Goal: Information Seeking & Learning: Learn about a topic

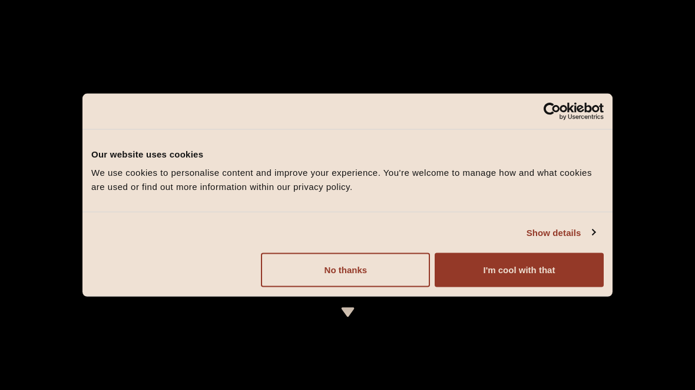
click at [456, 279] on button "I'm cool with that" at bounding box center [519, 270] width 169 height 34
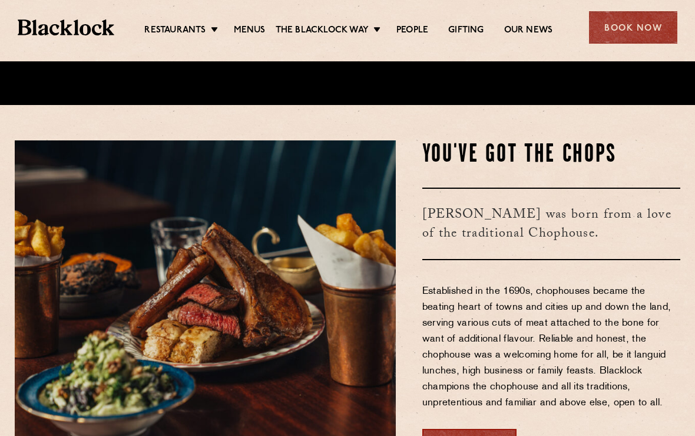
scroll to position [362, 0]
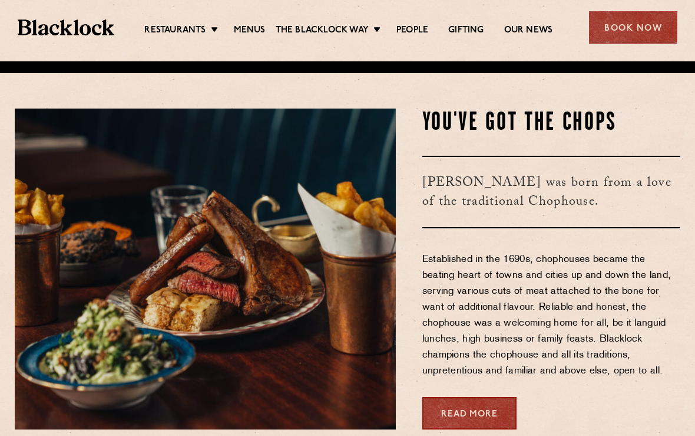
click at [242, 30] on link "Menus" at bounding box center [250, 31] width 32 height 12
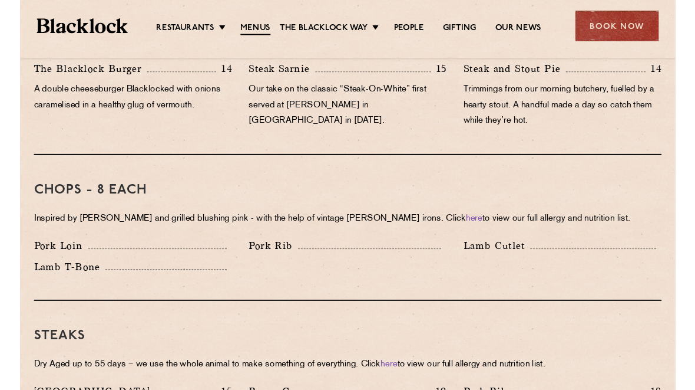
scroll to position [863, 0]
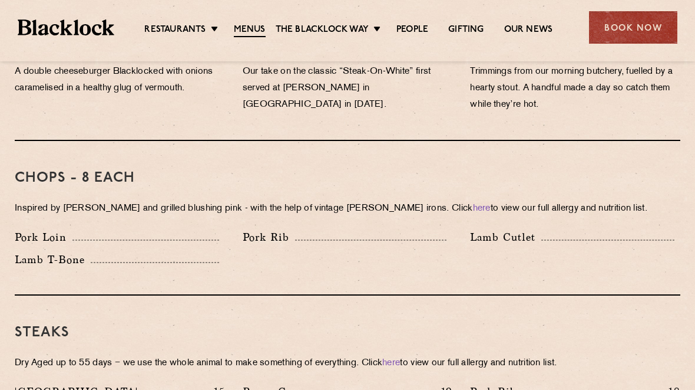
click at [101, 229] on div "Pork Loin" at bounding box center [120, 237] width 210 height 17
click at [100, 229] on div "Pork Loin" at bounding box center [120, 237] width 210 height 17
click at [85, 206] on div "Chops - 8 each Inspired by Joe Beef and grilled blushing pink - with the help o…" at bounding box center [348, 218] width 666 height 154
click at [0, 0] on link "Pre & Post Theatre" at bounding box center [0, 0] width 0 height 0
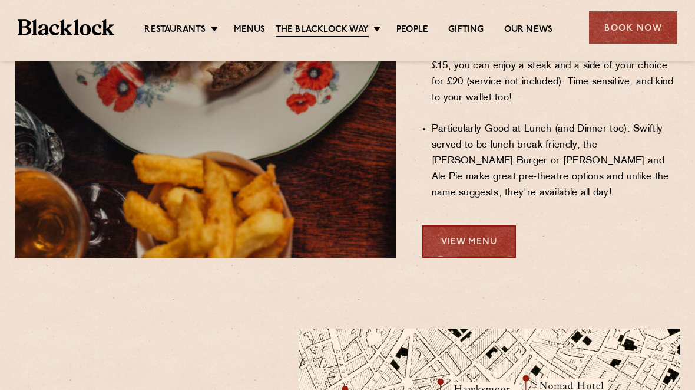
scroll to position [964, 0]
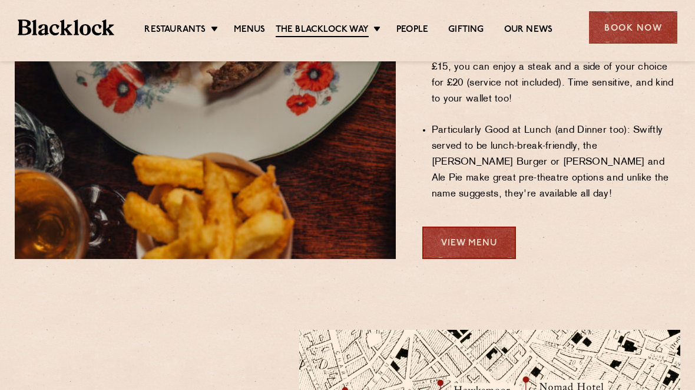
click at [438, 226] on link "View Menu" at bounding box center [470, 242] width 94 height 32
